Goal: Navigation & Orientation: Find specific page/section

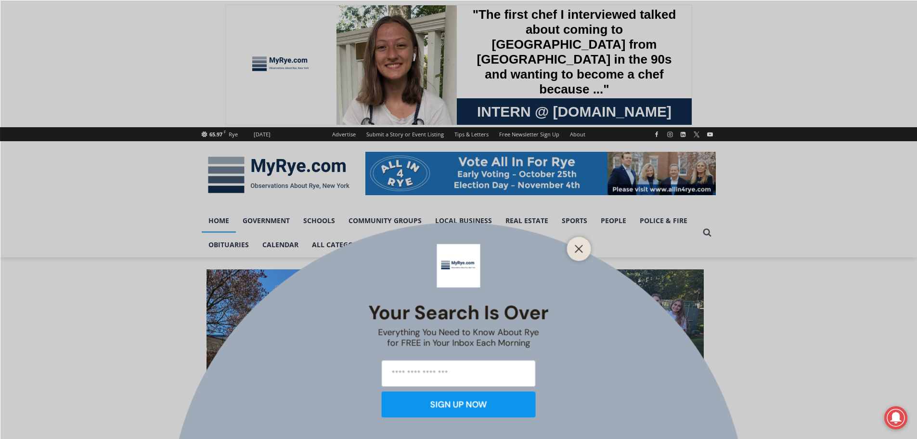
click at [584, 221] on div "Your Search is Over Everything You Need to Know About Rye for FREE in Your Inbo…" at bounding box center [458, 219] width 917 height 439
click at [577, 254] on button "Close" at bounding box center [579, 248] width 13 height 13
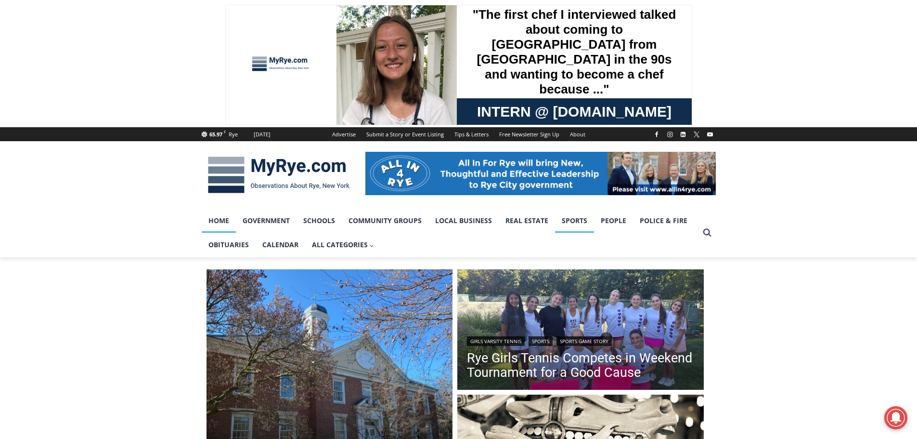
click at [576, 224] on link "Sports" at bounding box center [574, 221] width 39 height 24
